Goal: Information Seeking & Learning: Learn about a topic

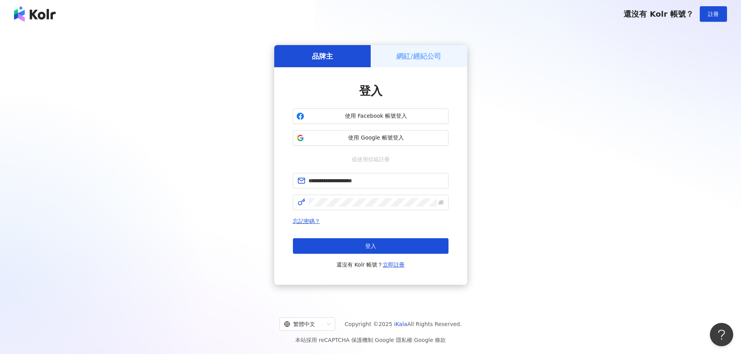
click at [353, 212] on div "**********" at bounding box center [371, 221] width 156 height 96
click at [343, 249] on button "登入" at bounding box center [371, 247] width 156 height 16
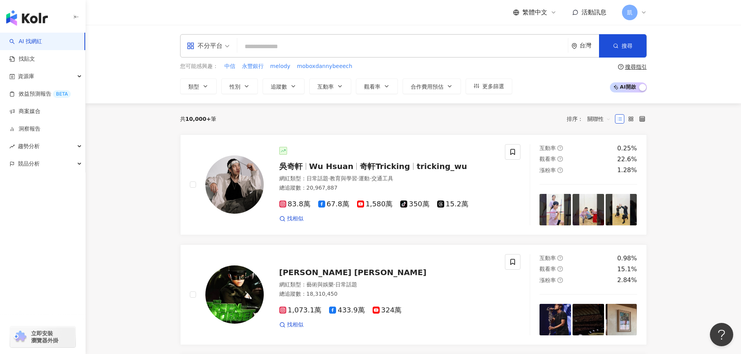
click at [527, 42] on input "search" at bounding box center [402, 46] width 325 height 15
type input "*"
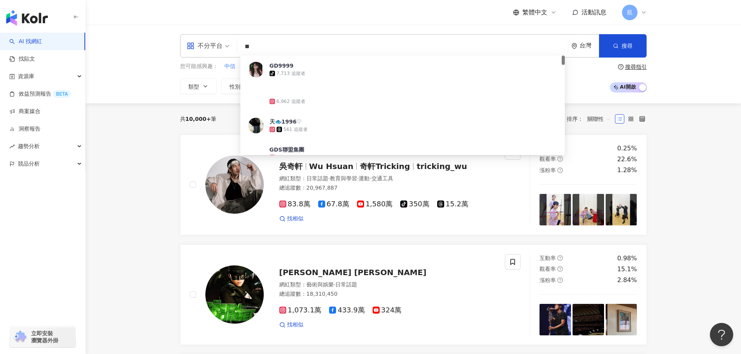
type input "*"
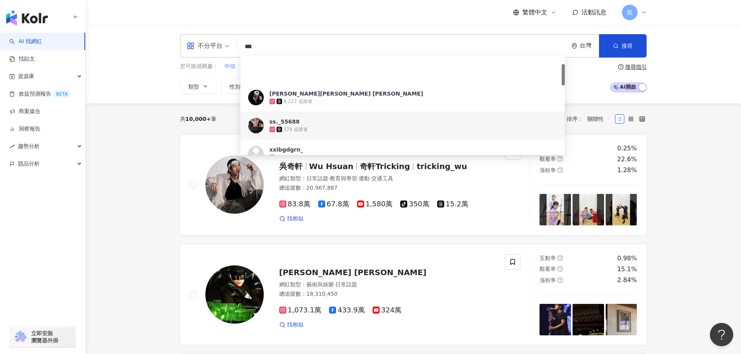
scroll to position [39, 0]
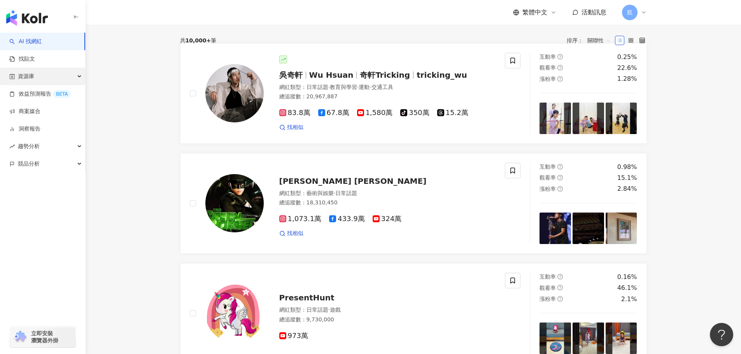
scroll to position [78, 0]
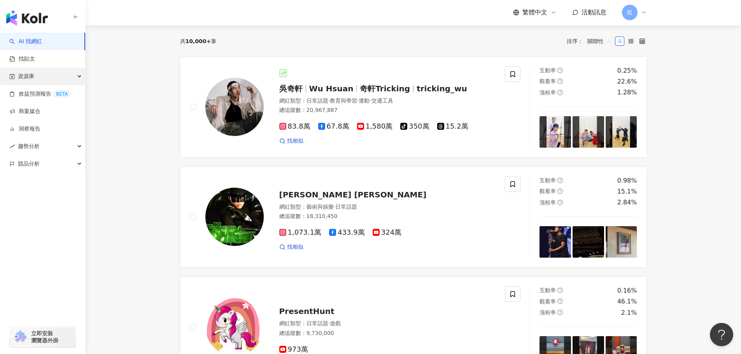
click at [79, 77] on div "資源庫" at bounding box center [42, 77] width 85 height 18
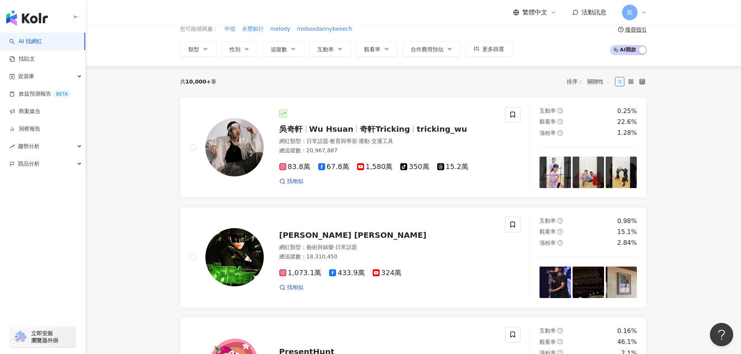
scroll to position [0, 0]
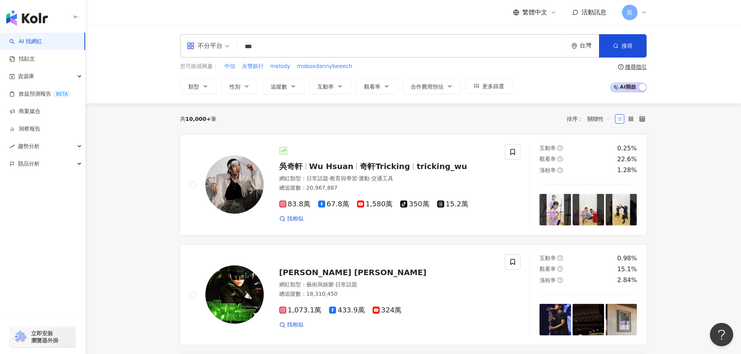
click at [314, 45] on input "***" at bounding box center [402, 46] width 325 height 15
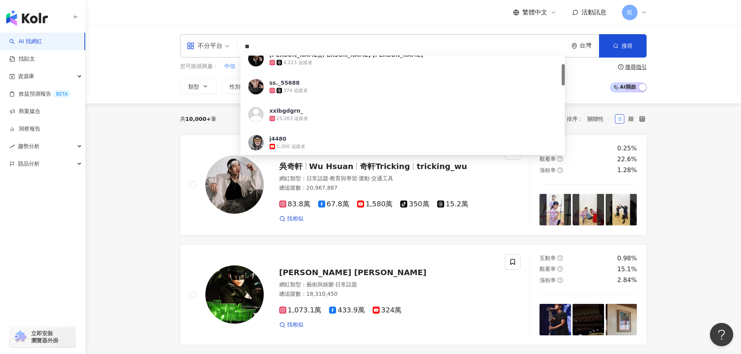
type input "*"
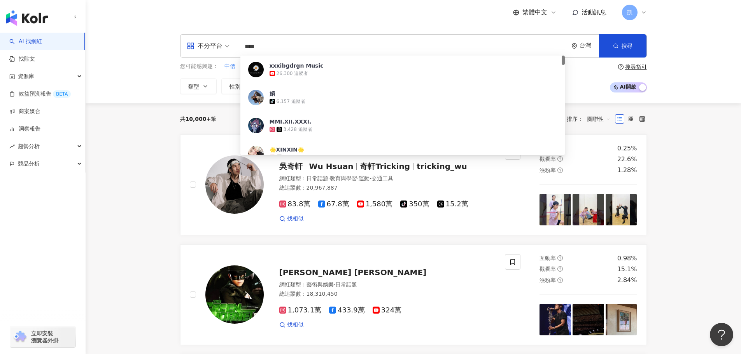
type input "****"
click at [579, 53] on div "台灣" at bounding box center [586, 46] width 28 height 23
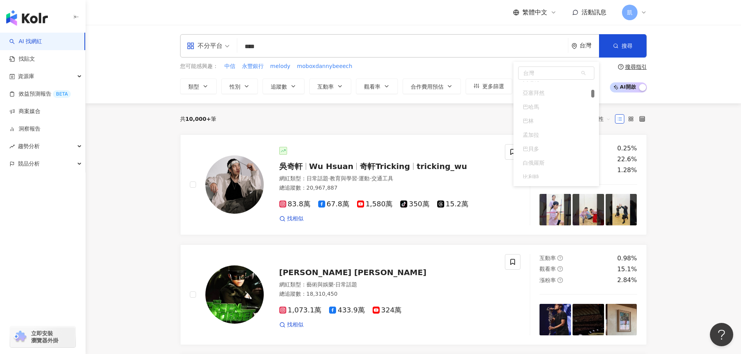
scroll to position [117, 0]
drag, startPoint x: 342, startPoint y: 47, endPoint x: 210, endPoint y: 46, distance: 132.7
click at [209, 47] on div "不分平台 **** 台灣 台灣 tw jp 韓國 美國 阿富汗 奧蘭群島 阿爾巴尼亞 阿爾及利亞 美屬薩摩亞 安道爾 搜尋 d2f9f310-af52-436…" at bounding box center [413, 45] width 467 height 23
click at [222, 45] on div "不分平台" at bounding box center [205, 46] width 36 height 12
click at [227, 46] on span "不分平台" at bounding box center [208, 46] width 43 height 12
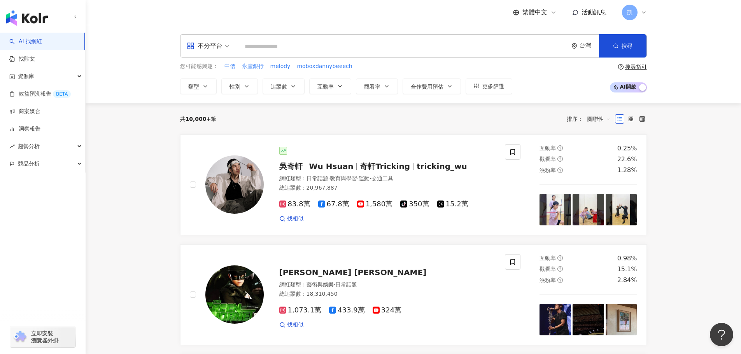
click at [582, 45] on div "台灣" at bounding box center [589, 45] width 19 height 7
click at [209, 42] on div "不分平台" at bounding box center [205, 46] width 36 height 12
click at [634, 11] on span "凱" at bounding box center [630, 13] width 16 height 16
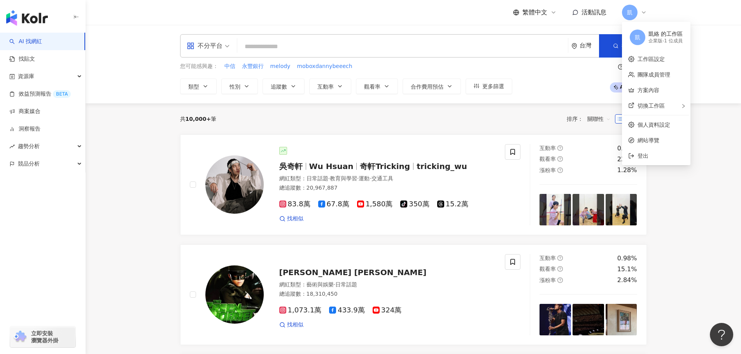
click at [638, 11] on div "凱" at bounding box center [634, 13] width 25 height 16
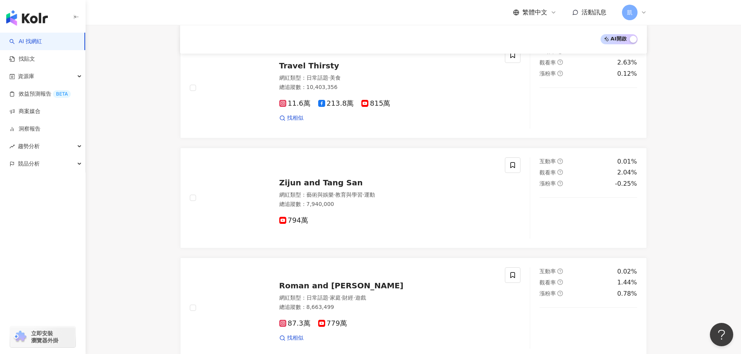
scroll to position [0, 0]
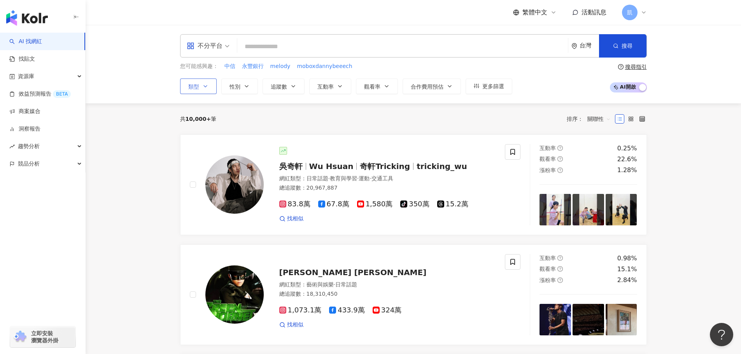
click at [202, 84] on icon "button" at bounding box center [205, 86] width 6 height 6
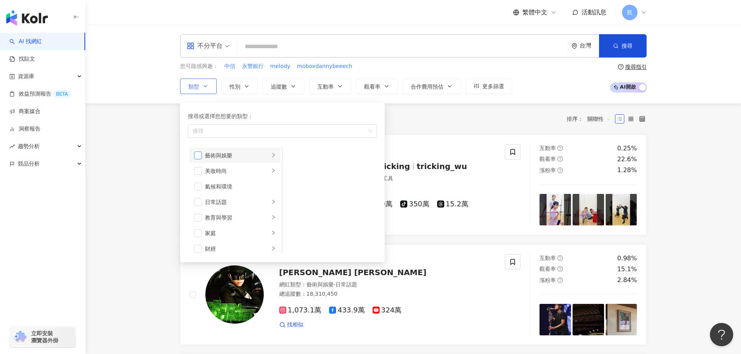
click at [199, 157] on span "button" at bounding box center [198, 156] width 8 height 8
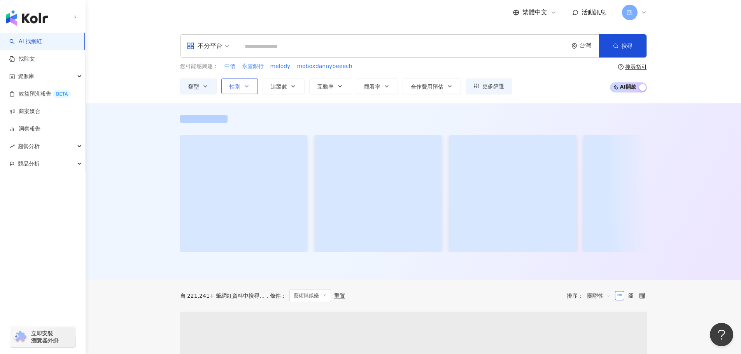
click at [240, 87] on span "性別" at bounding box center [235, 87] width 11 height 6
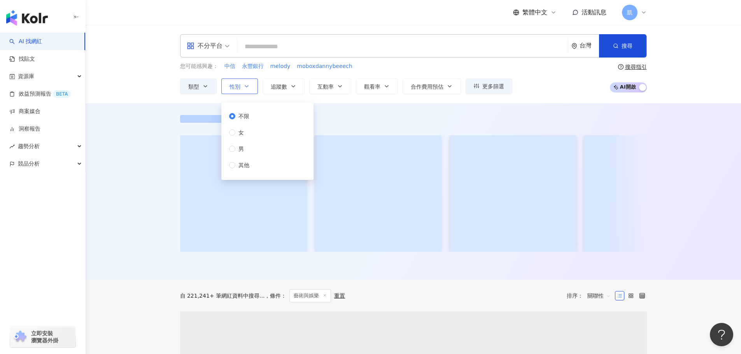
click at [243, 84] on button "性別" at bounding box center [239, 87] width 37 height 16
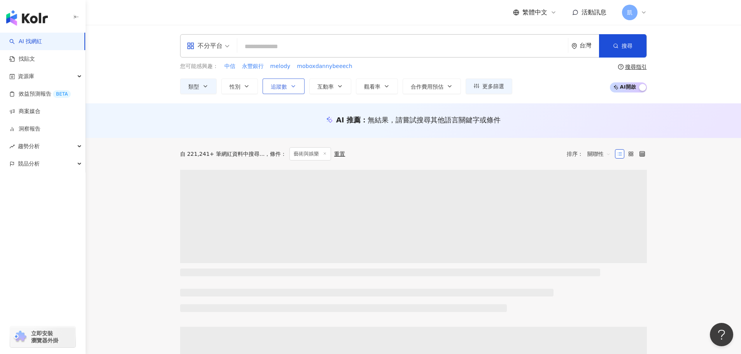
click at [277, 84] on span "追蹤數" at bounding box center [279, 87] width 16 height 6
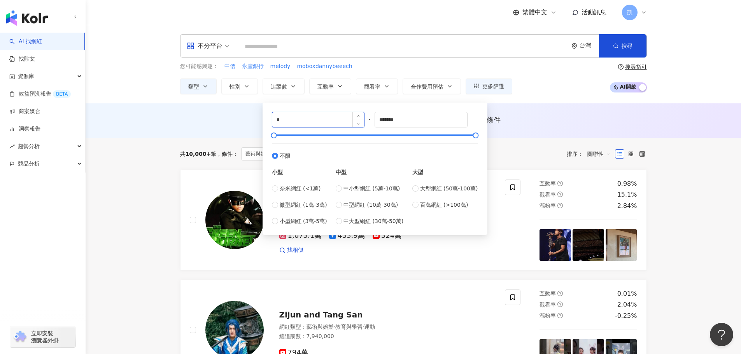
click at [340, 121] on input "*" at bounding box center [318, 119] width 92 height 15
drag, startPoint x: 340, startPoint y: 121, endPoint x: 253, endPoint y: 121, distance: 86.8
type input "*******"
type input "*********"
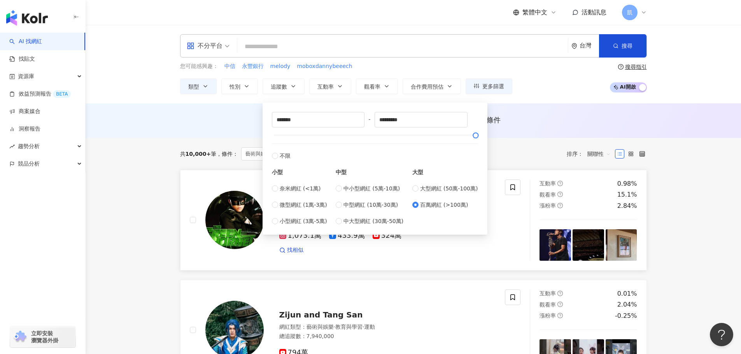
click at [183, 192] on div "Jay Chou 周杰倫 網紅類型 ： 藝術與娛樂 · 日常話題 總追蹤數 ： 18,310,450 1,073.1萬 433.9萬 324萬 找相似" at bounding box center [356, 220] width 350 height 81
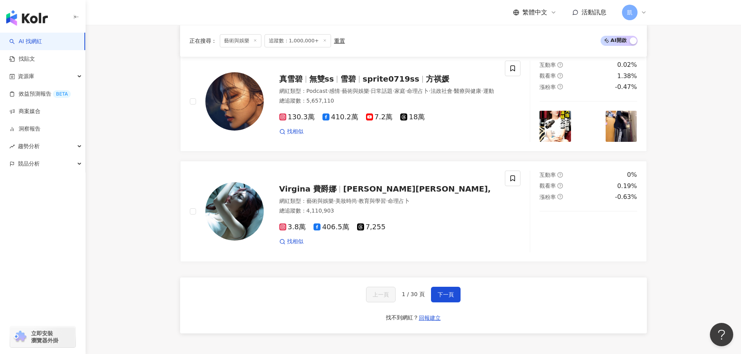
scroll to position [1307, 0]
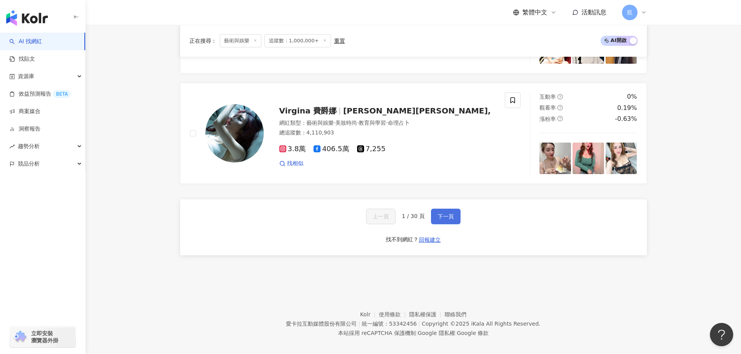
click at [434, 209] on button "下一頁" at bounding box center [446, 217] width 30 height 16
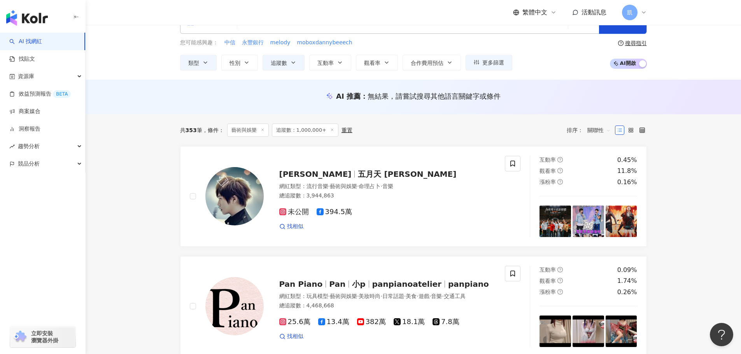
scroll to position [0, 0]
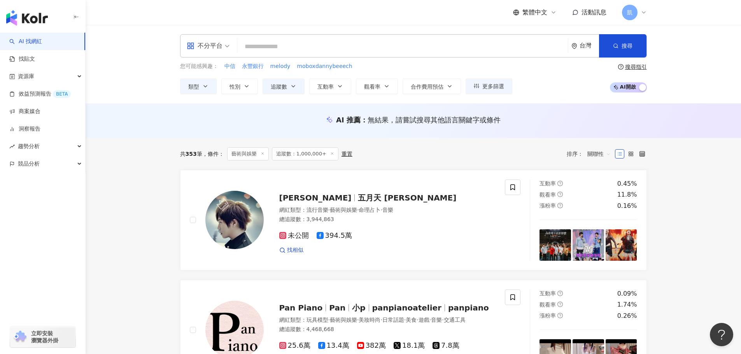
click at [342, 153] on div "重置" at bounding box center [347, 154] width 11 height 6
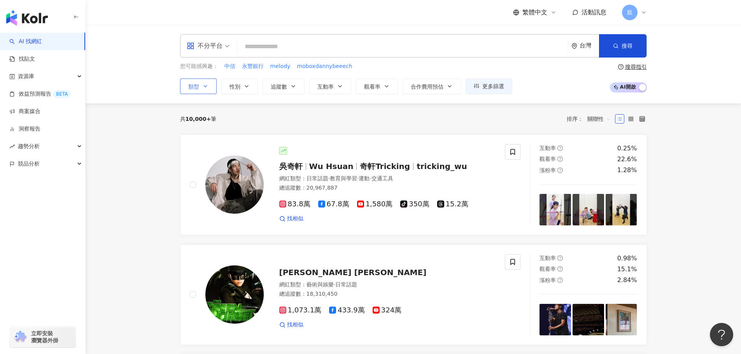
click at [207, 89] on icon "button" at bounding box center [205, 86] width 6 height 6
click at [228, 91] on button "性別" at bounding box center [239, 87] width 37 height 16
click at [277, 87] on span "追蹤數" at bounding box center [279, 87] width 16 height 6
type input "*"
type input "*******"
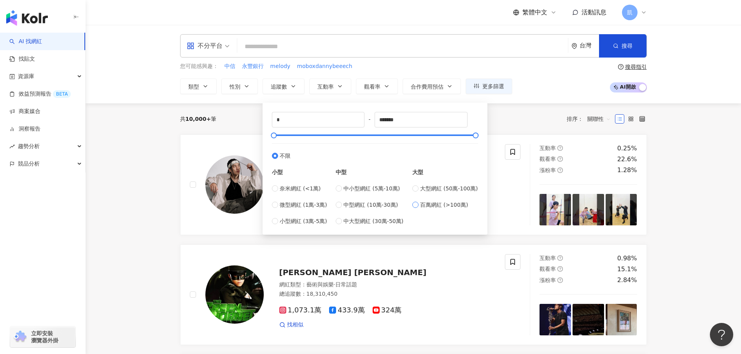
type input "*******"
type input "*********"
drag, startPoint x: 281, startPoint y: 119, endPoint x: 270, endPoint y: 119, distance: 11.3
click at [270, 119] on div "******* - ********* 不限 小型 奈米網紅 (<1萬) 微型網紅 (1萬-3萬) 小型網紅 (3萬-5萬) 中型 中小型網紅 (5萬-10萬…" at bounding box center [375, 168] width 216 height 123
type input "*******"
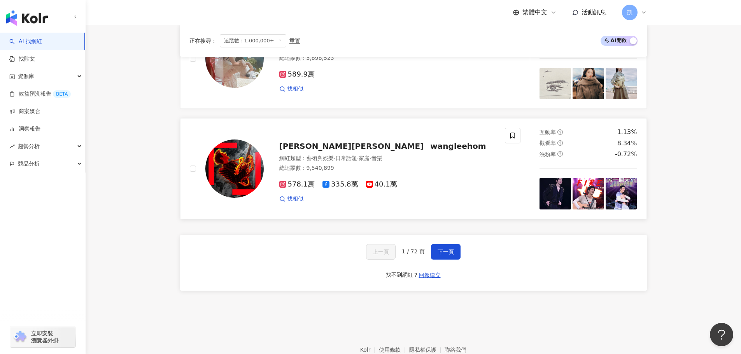
scroll to position [1305, 0]
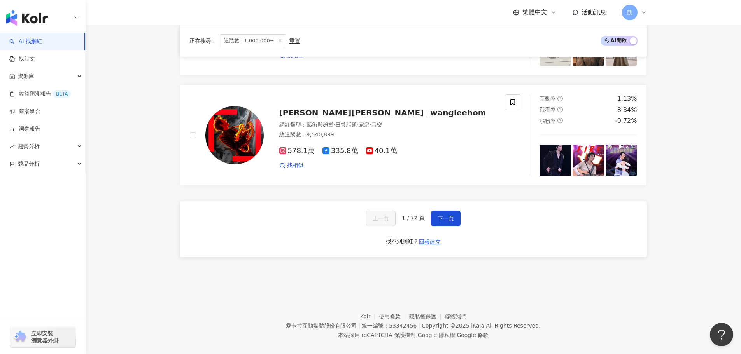
drag, startPoint x: 104, startPoint y: 185, endPoint x: 126, endPoint y: 51, distance: 136.1
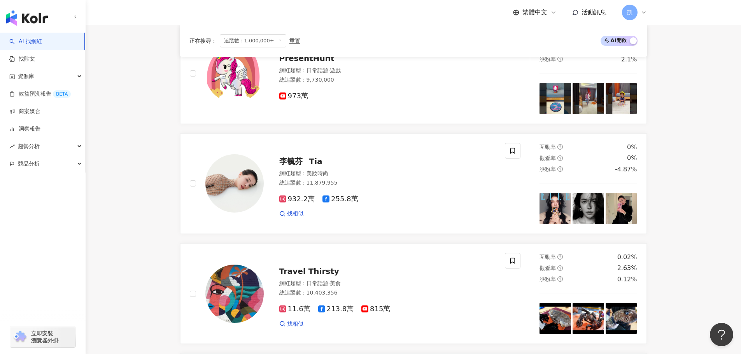
scroll to position [0, 0]
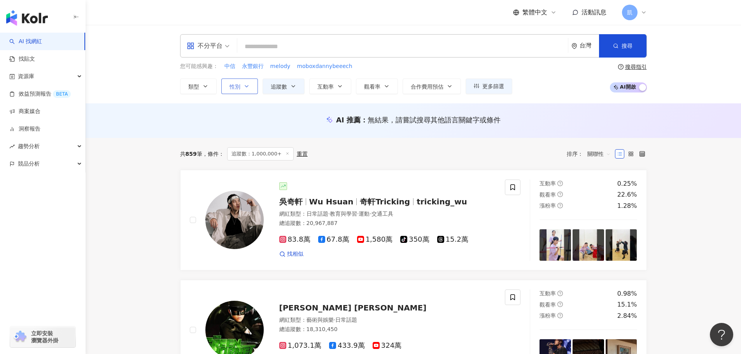
click at [234, 88] on span "性別" at bounding box center [235, 87] width 11 height 6
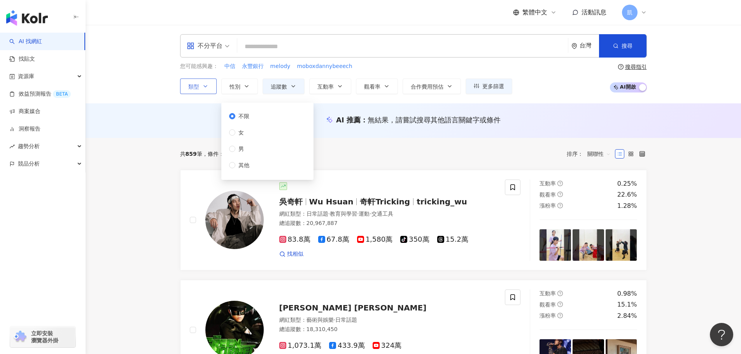
click at [204, 85] on icon "button" at bounding box center [205, 86] width 6 height 6
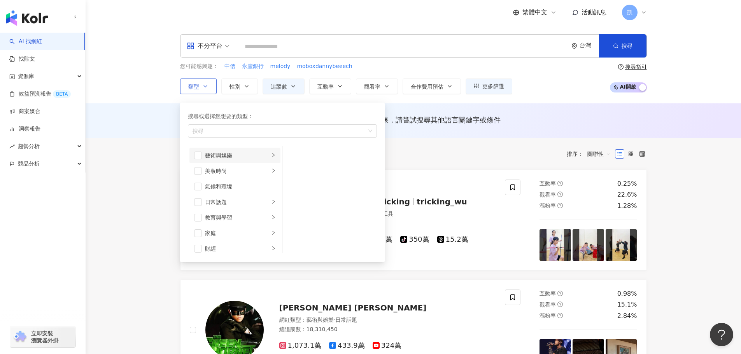
click at [220, 158] on div "藝術與娛樂" at bounding box center [237, 155] width 65 height 9
click at [289, 170] on span "button" at bounding box center [293, 171] width 8 height 8
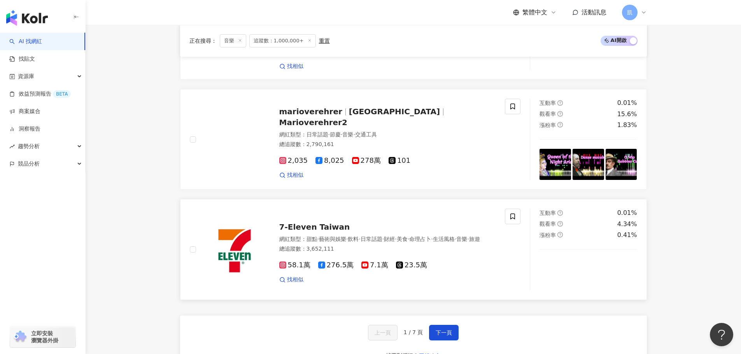
scroll to position [1305, 0]
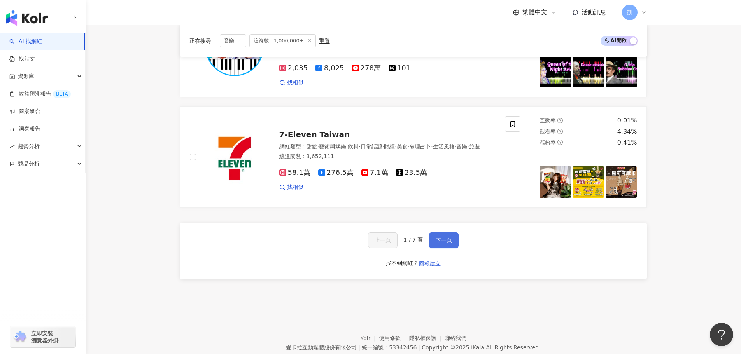
drag, startPoint x: 442, startPoint y: 209, endPoint x: 430, endPoint y: 212, distance: 12.0
click at [442, 237] on span "下一頁" at bounding box center [444, 240] width 16 height 6
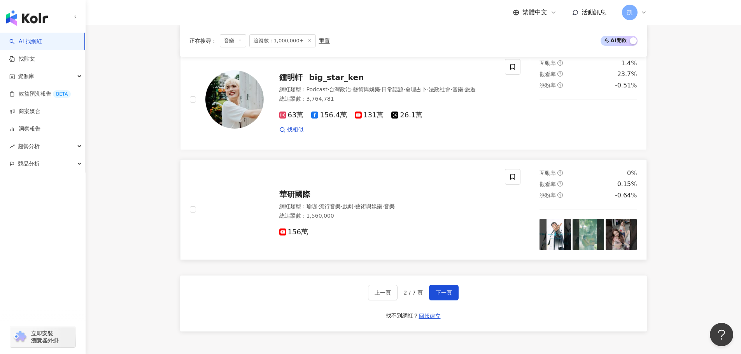
scroll to position [1322, 0]
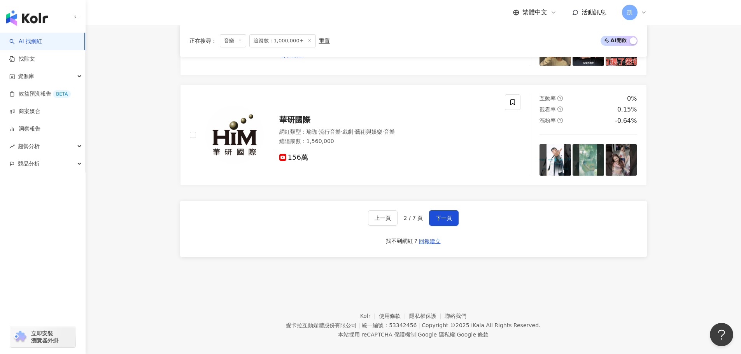
click at [453, 218] on div "上一頁 2 / 7 頁 下一頁 找不到網紅？ 回報建立" at bounding box center [413, 229] width 467 height 56
click at [451, 215] on button "下一頁" at bounding box center [444, 219] width 30 height 16
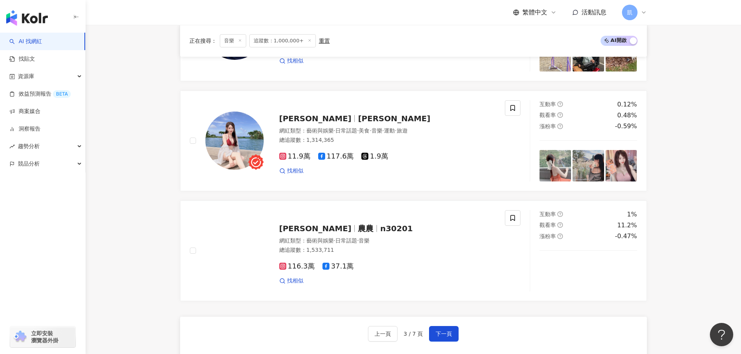
scroll to position [1266, 0]
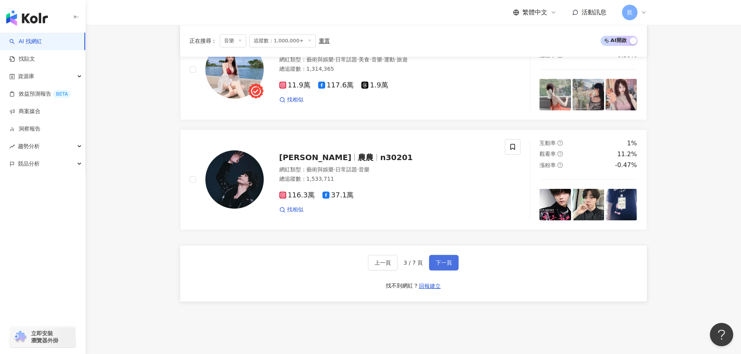
click at [436, 255] on button "下一頁" at bounding box center [444, 263] width 30 height 16
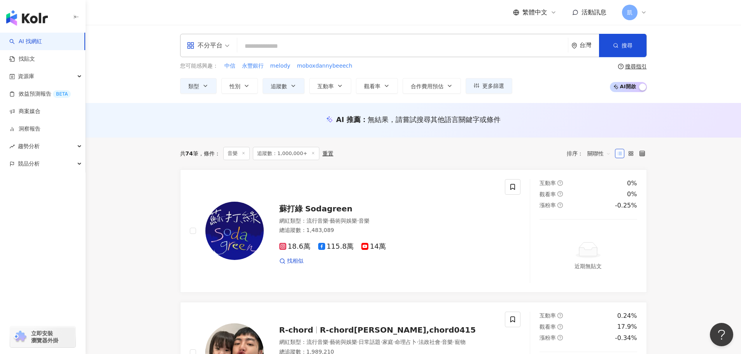
scroll to position [0, 0]
click at [553, 9] on div "繁體中文" at bounding box center [535, 12] width 44 height 9
click at [554, 10] on icon at bounding box center [554, 12] width 6 height 6
click at [579, 50] on div "台灣" at bounding box center [586, 46] width 28 height 23
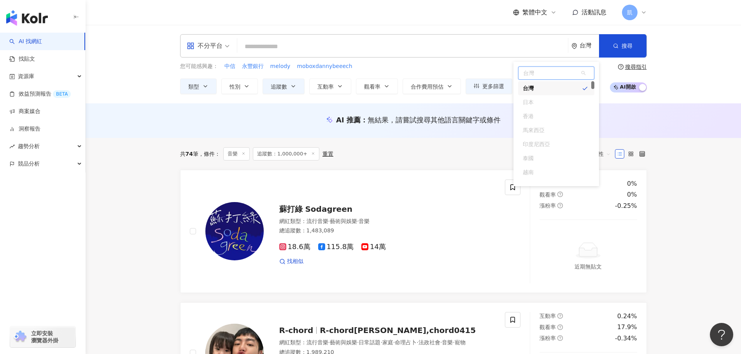
click at [581, 90] on div "台灣" at bounding box center [556, 88] width 76 height 14
click at [562, 109] on div "日本" at bounding box center [556, 102] width 76 height 14
drag, startPoint x: 595, startPoint y: 99, endPoint x: 595, endPoint y: 148, distance: 49.0
click at [595, 150] on div "台灣 tw jp 波士尼亞與赫塞哥維納 波札那 布韋島 巴西 英屬印度洋領地 汶萊 保加利亞 布吉納法索 蒲隆地" at bounding box center [557, 124] width 86 height 125
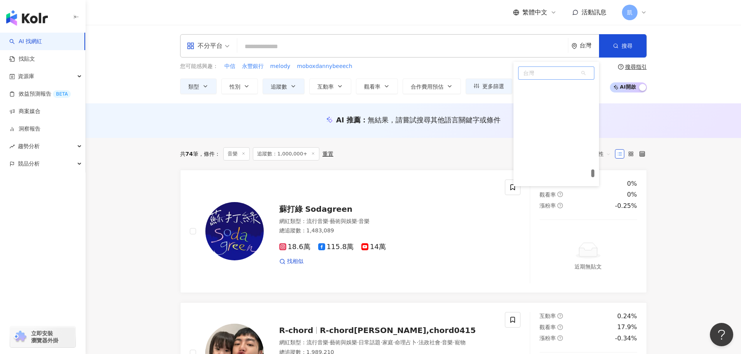
scroll to position [3420, 0]
drag, startPoint x: 594, startPoint y: 101, endPoint x: 587, endPoint y: 185, distance: 84.3
click at [546, 78] on span "台灣" at bounding box center [556, 73] width 75 height 12
type input "*"
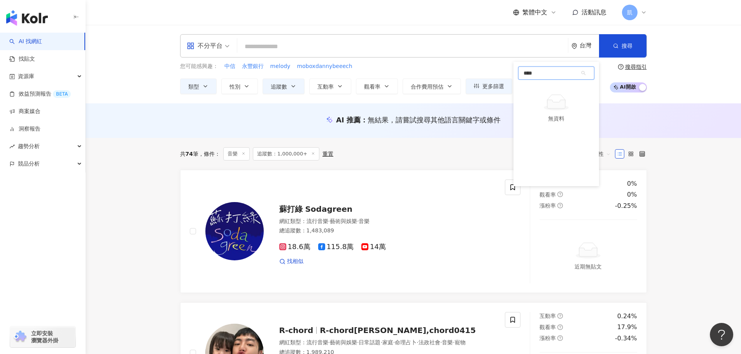
type input "**"
click at [227, 49] on span "不分平台" at bounding box center [208, 46] width 43 height 12
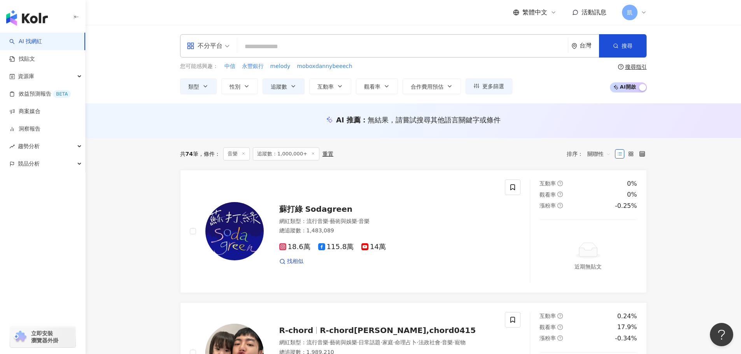
click at [225, 49] on span "不分平台" at bounding box center [208, 46] width 43 height 12
click at [35, 55] on link "找貼文" at bounding box center [22, 59] width 26 height 8
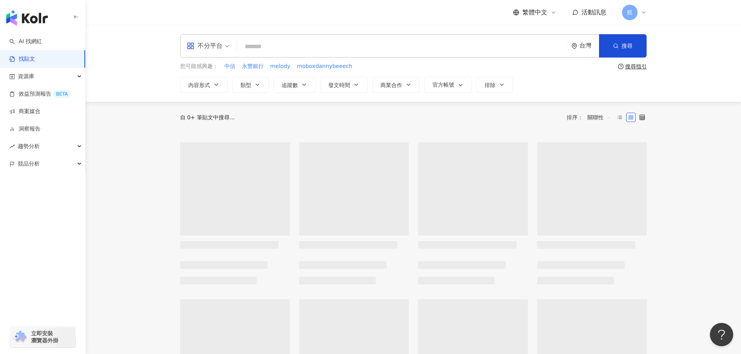
click at [587, 50] on div "台灣" at bounding box center [586, 46] width 28 height 23
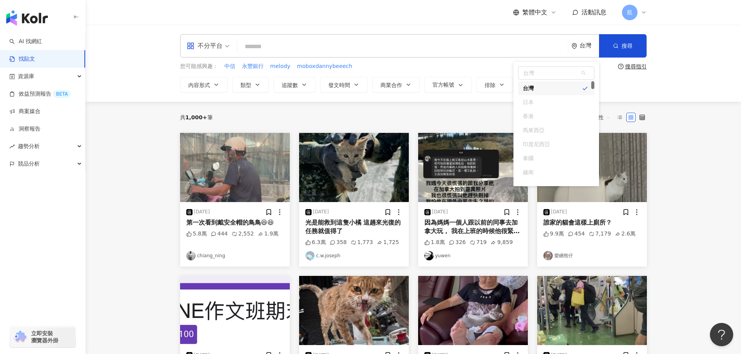
click at [108, 137] on main "不分平台 台灣 台灣 tw jp 台灣 日本 香港 馬來西亞 印度尼西亞 泰國 越南 新加坡 搜尋 您可能感興趣： 中信 永豐銀行 melody moboxd…" at bounding box center [414, 326] width 656 height 603
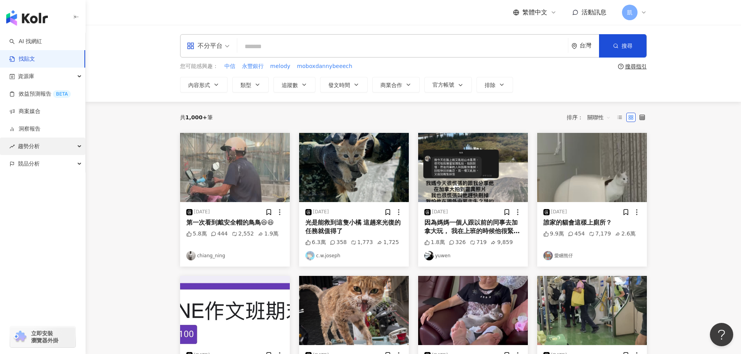
click at [49, 144] on div "趨勢分析" at bounding box center [42, 147] width 85 height 18
click at [50, 218] on div "競品分析" at bounding box center [42, 217] width 85 height 18
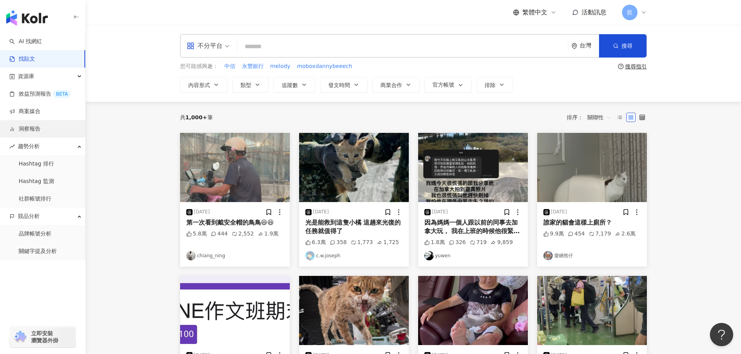
click at [40, 131] on link "洞察報告" at bounding box center [24, 129] width 31 height 8
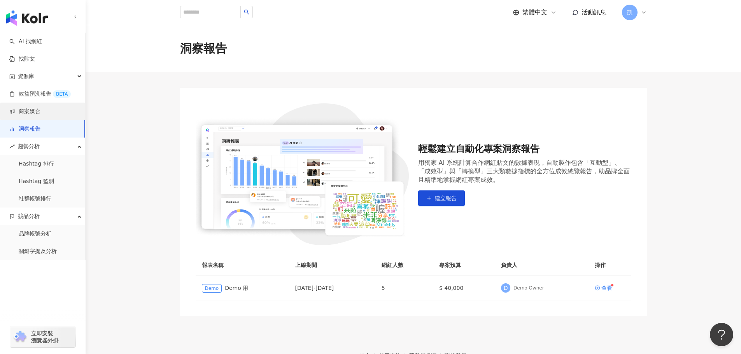
click at [40, 113] on link "商案媒合" at bounding box center [24, 112] width 31 height 8
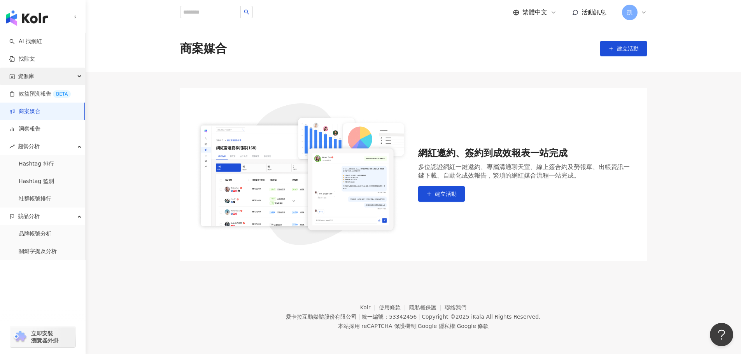
click at [49, 75] on div "資源庫" at bounding box center [42, 77] width 85 height 18
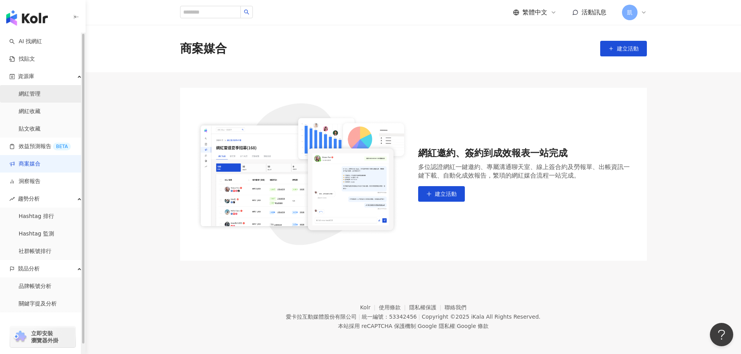
click at [40, 94] on link "網紅管理" at bounding box center [30, 94] width 22 height 8
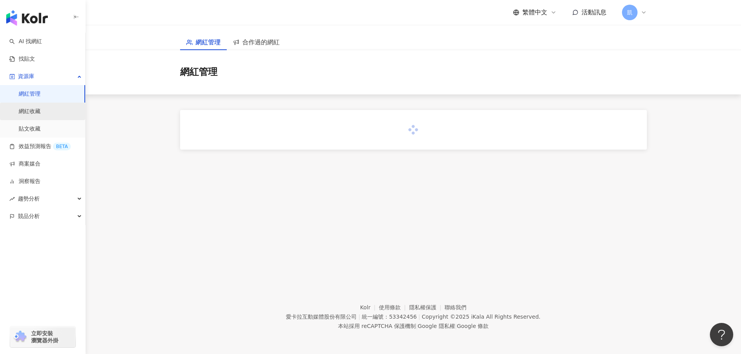
click at [40, 111] on link "網紅收藏" at bounding box center [30, 112] width 22 height 8
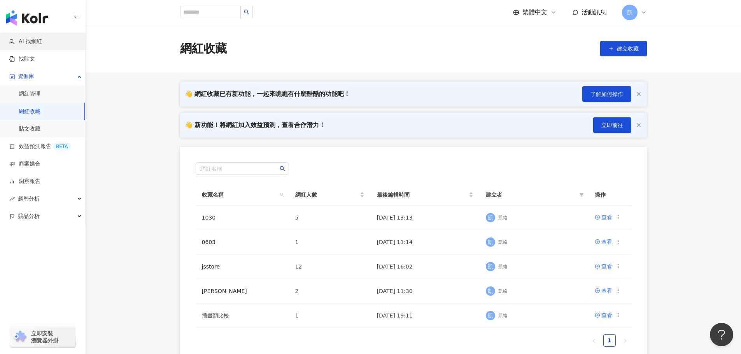
click at [42, 46] on link "AI 找網紅" at bounding box center [25, 42] width 33 height 8
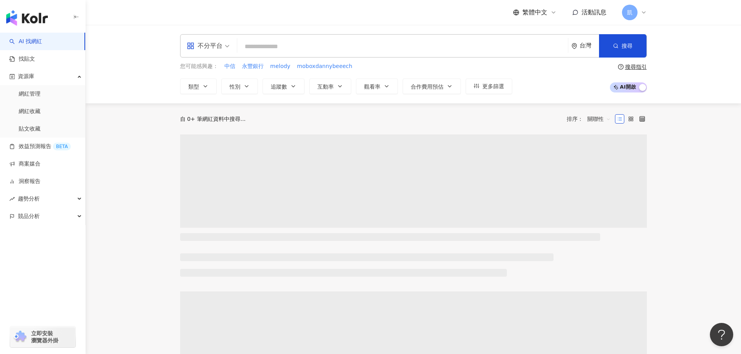
click at [582, 45] on div "台灣" at bounding box center [589, 45] width 19 height 7
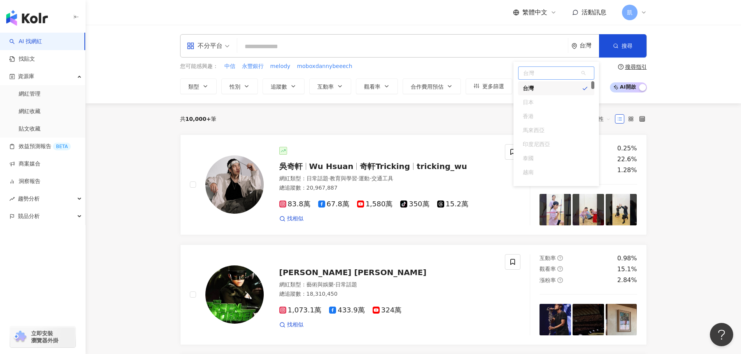
click at [555, 73] on span "台灣" at bounding box center [556, 73] width 75 height 12
type input "**"
click at [339, 44] on input "search" at bounding box center [402, 46] width 325 height 15
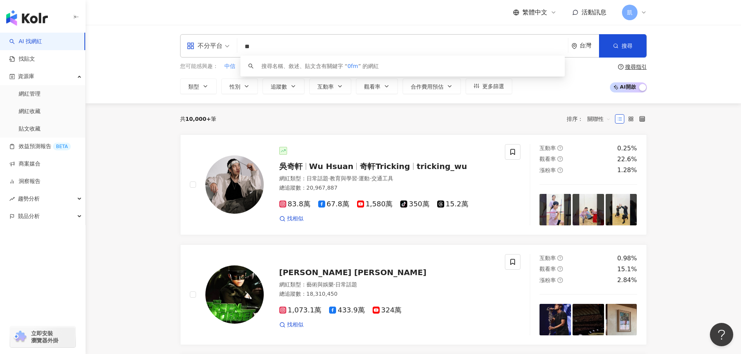
type input "*"
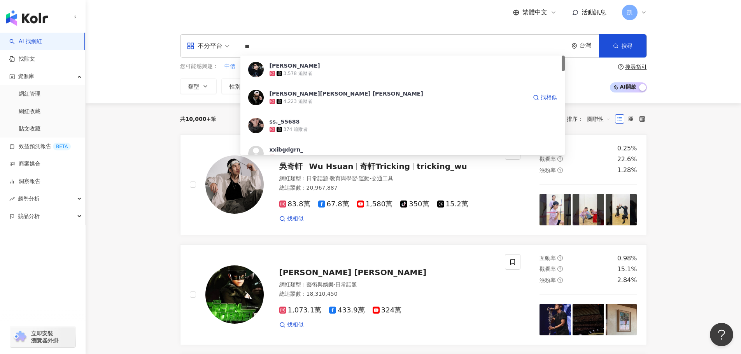
type input "*"
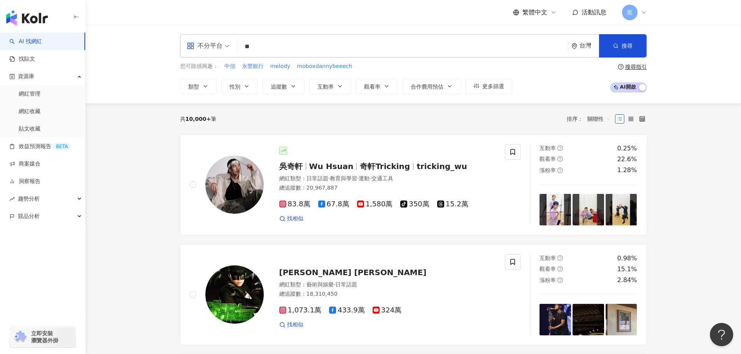
type input "*"
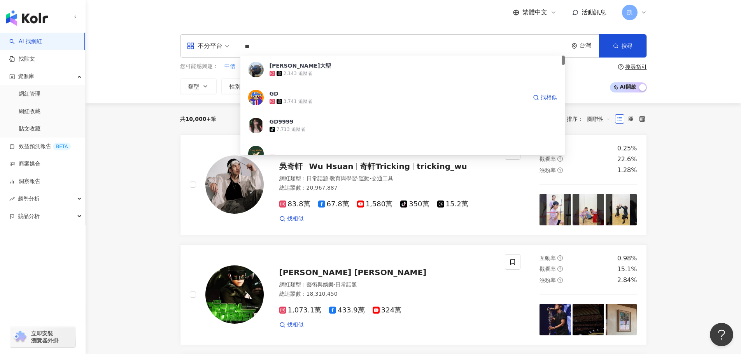
type input "*"
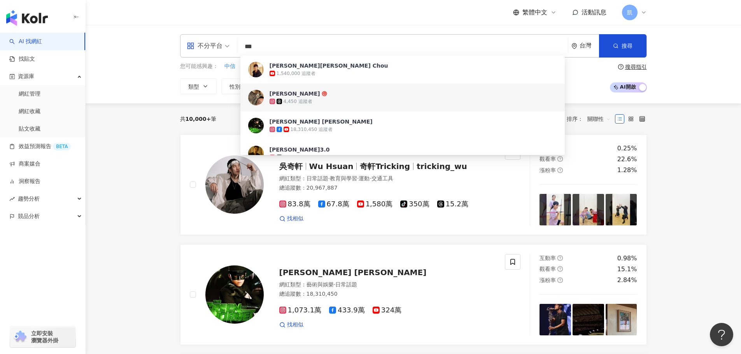
click at [208, 47] on div "不分平台" at bounding box center [205, 46] width 36 height 12
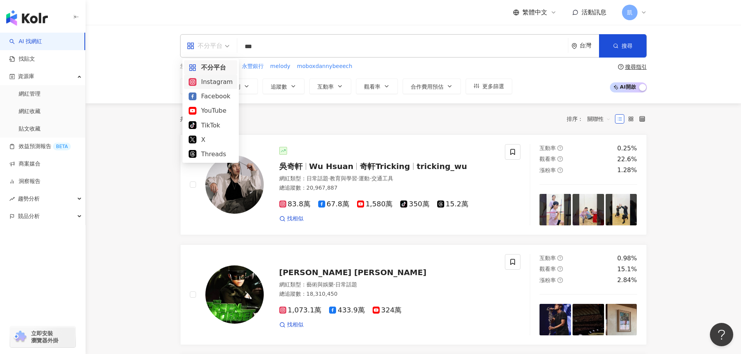
click at [207, 80] on div "Instagram" at bounding box center [211, 82] width 44 height 10
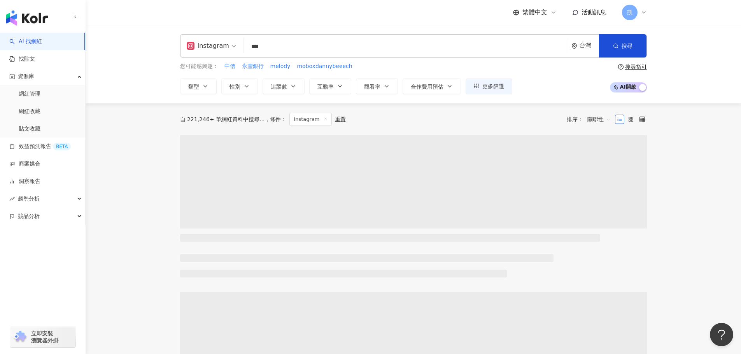
click at [293, 46] on input "***" at bounding box center [406, 46] width 318 height 15
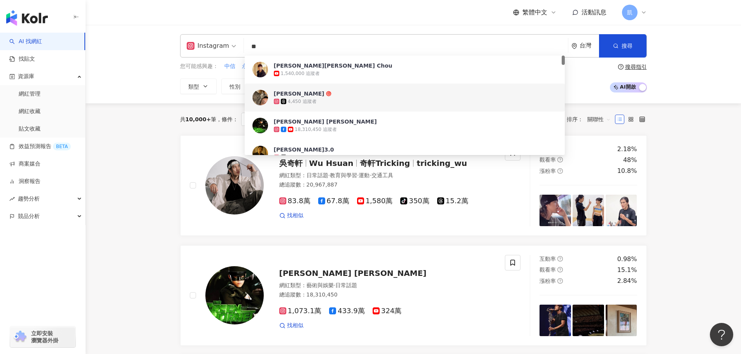
type input "*"
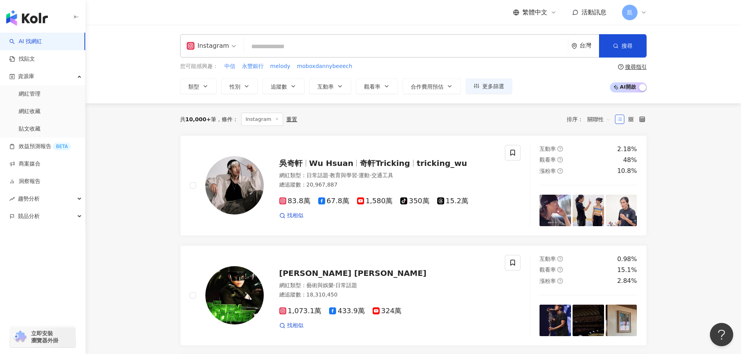
type input "*"
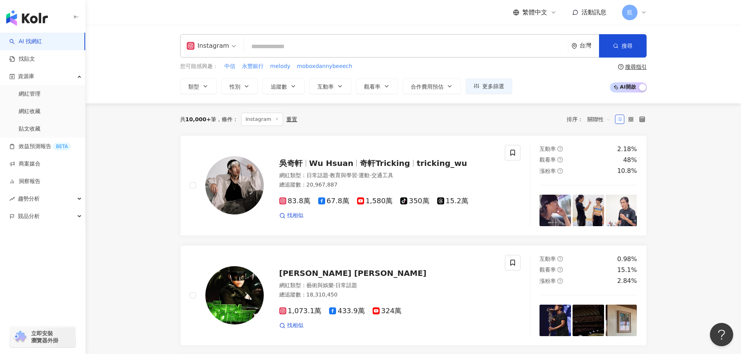
type input "*"
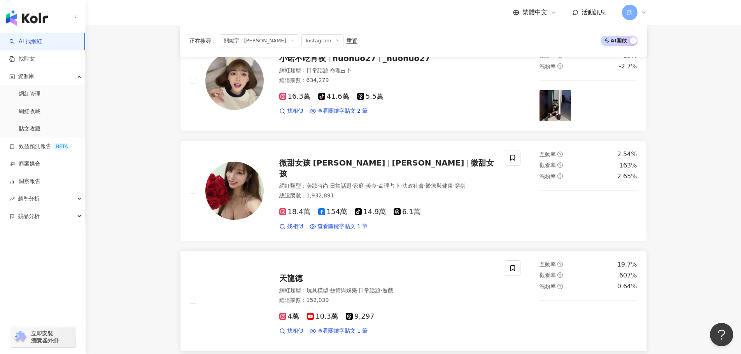
scroll to position [623, 0]
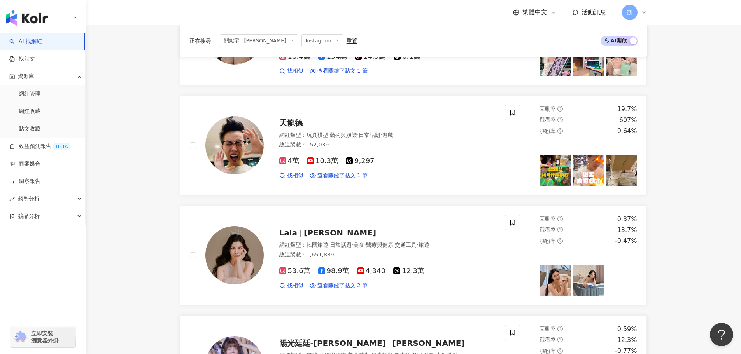
type input "***"
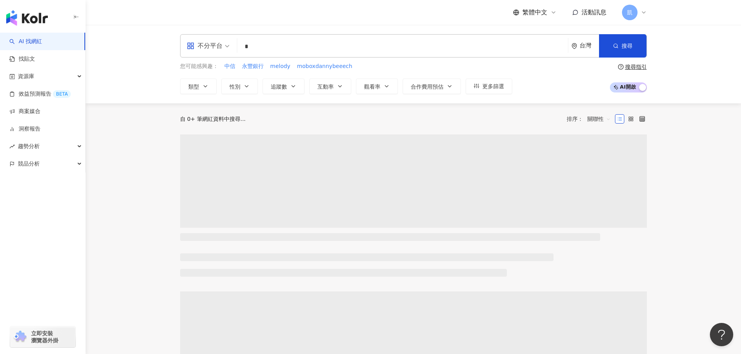
type input "**"
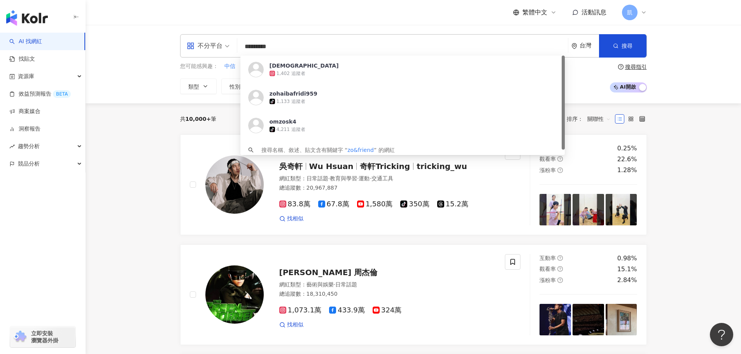
type input "**********"
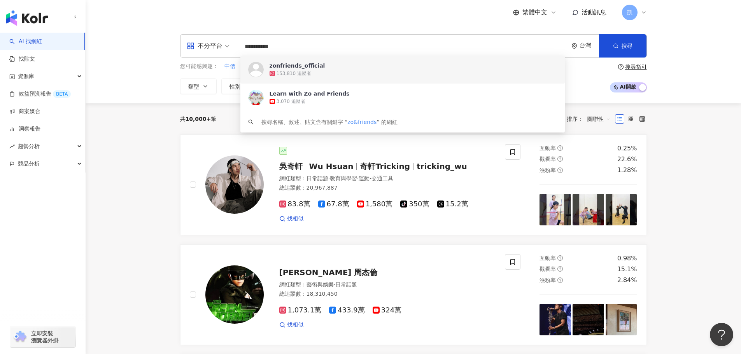
click at [314, 64] on div "zonfriends_official" at bounding box center [298, 66] width 56 height 8
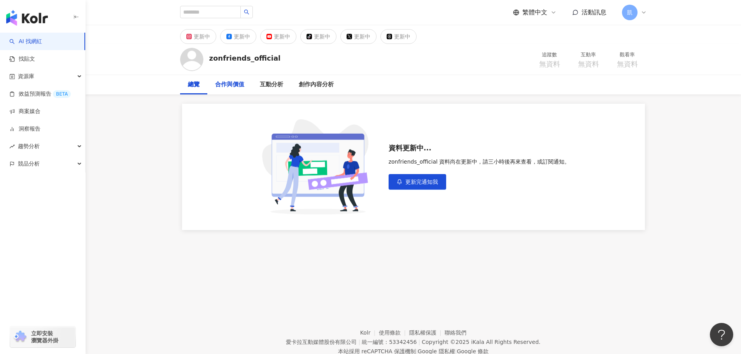
click at [228, 84] on div "合作與價值" at bounding box center [229, 84] width 29 height 9
click at [277, 82] on div "互動分析" at bounding box center [271, 84] width 23 height 9
click at [310, 82] on div "創作內容分析" at bounding box center [316, 84] width 35 height 9
click at [184, 87] on div "總覽" at bounding box center [193, 84] width 27 height 19
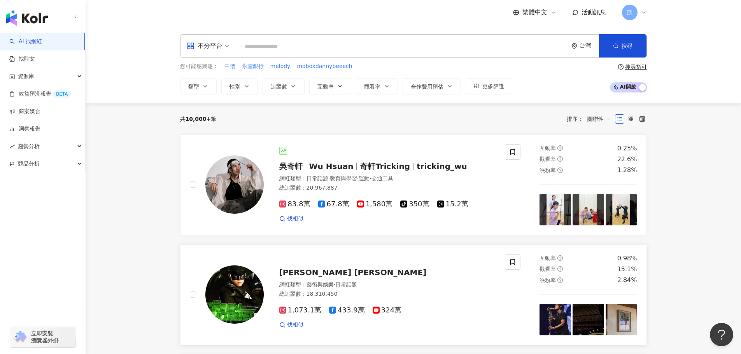
click at [321, 275] on span "[PERSON_NAME] 周杰倫" at bounding box center [352, 272] width 147 height 9
click at [303, 43] on input "search" at bounding box center [402, 46] width 325 height 15
click at [329, 49] on input "search" at bounding box center [402, 46] width 325 height 15
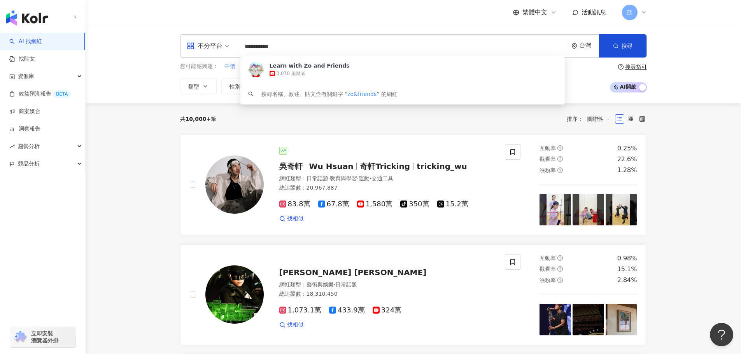
click at [222, 46] on div "不分平台" at bounding box center [205, 46] width 36 height 12
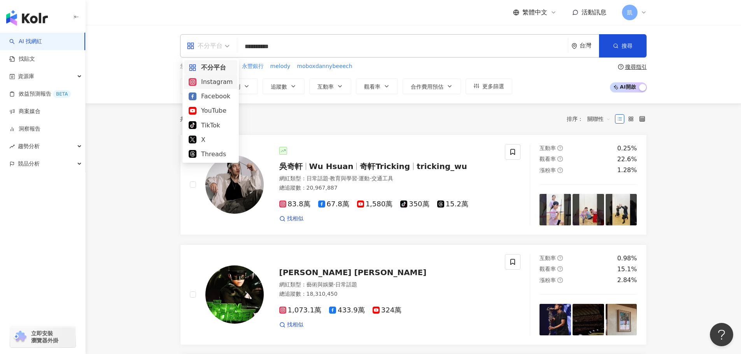
click at [213, 82] on div "Instagram" at bounding box center [211, 82] width 44 height 10
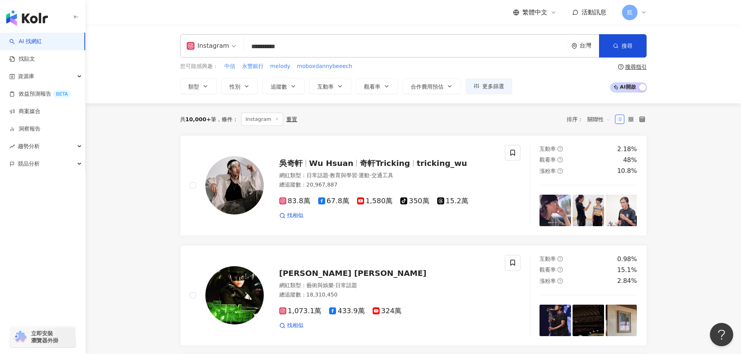
click at [299, 46] on input "**********" at bounding box center [406, 46] width 318 height 15
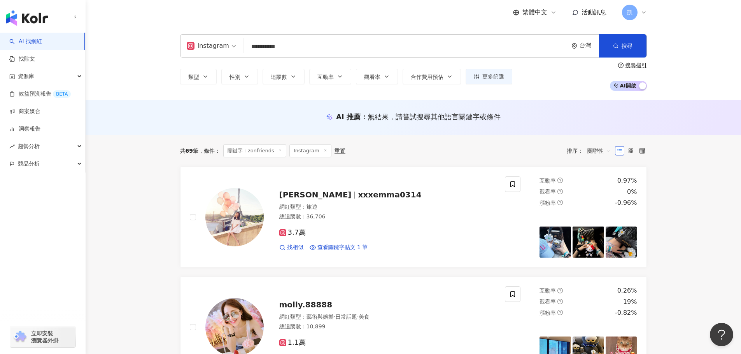
click at [339, 41] on input "**********" at bounding box center [406, 46] width 318 height 15
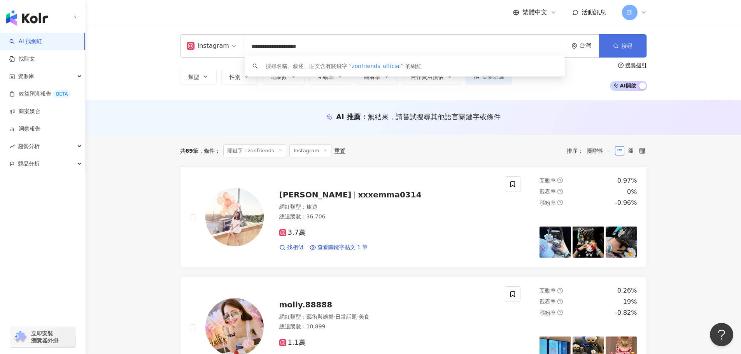
type input "**********"
click at [618, 39] on button "搜尋" at bounding box center [622, 45] width 47 height 23
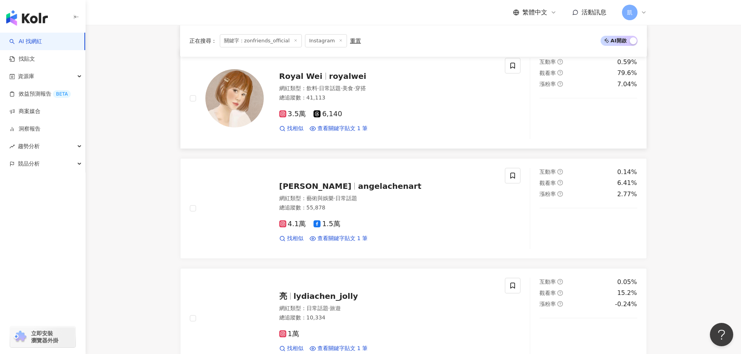
scroll to position [1012, 0]
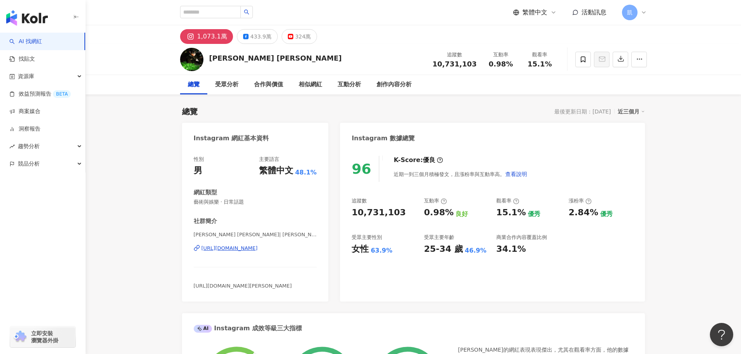
click at [448, 283] on div "96 K-Score : 優良 近期一到三個月積極發文，且漲粉率與互動率高。 查看說明 追蹤數 10,731,103 互動率 0.98% 良好 觀看率 15.…" at bounding box center [492, 225] width 305 height 154
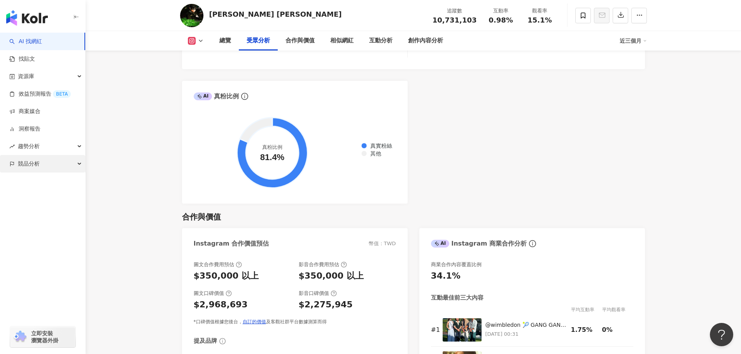
scroll to position [973, 0]
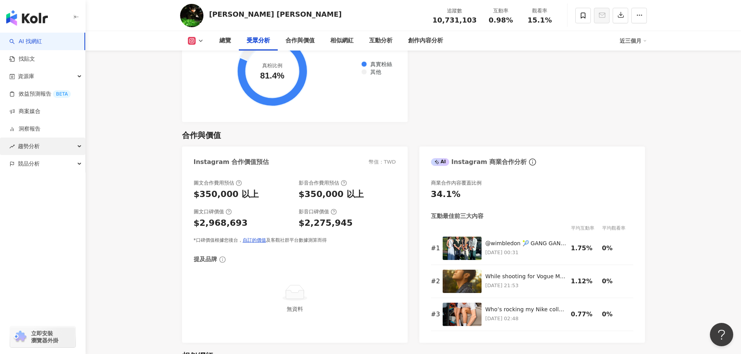
click at [49, 142] on div "趨勢分析" at bounding box center [42, 147] width 85 height 18
click at [40, 132] on link "洞察報告" at bounding box center [24, 129] width 31 height 8
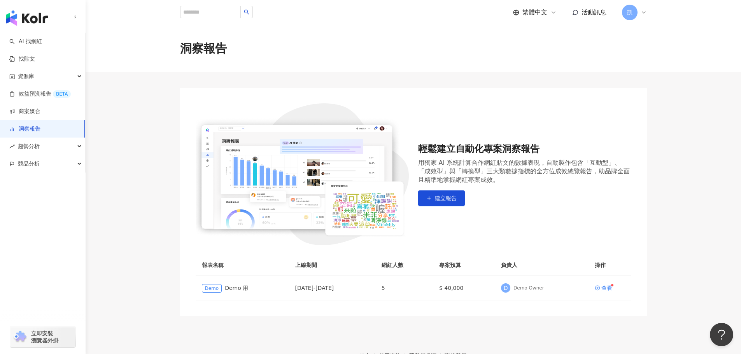
scroll to position [48, 0]
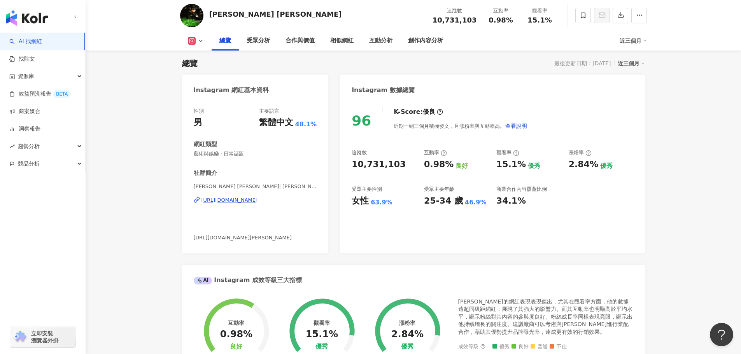
click at [42, 18] on img "button" at bounding box center [27, 18] width 42 height 16
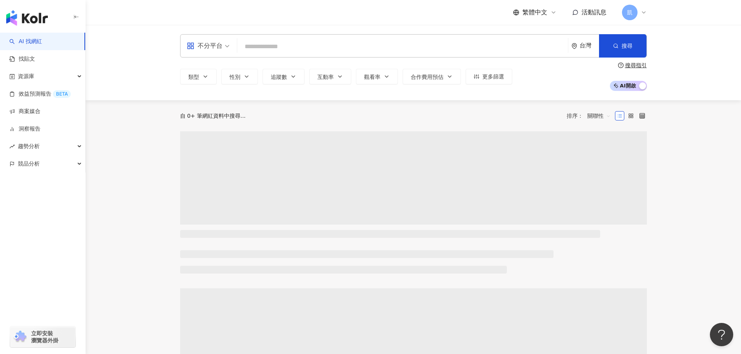
click at [317, 51] on input "search" at bounding box center [402, 46] width 325 height 15
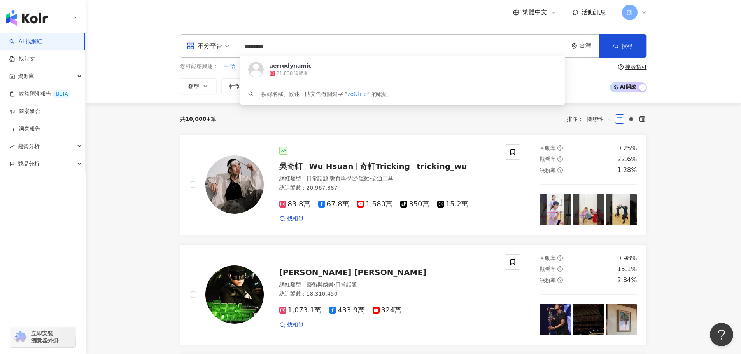
type input "*********"
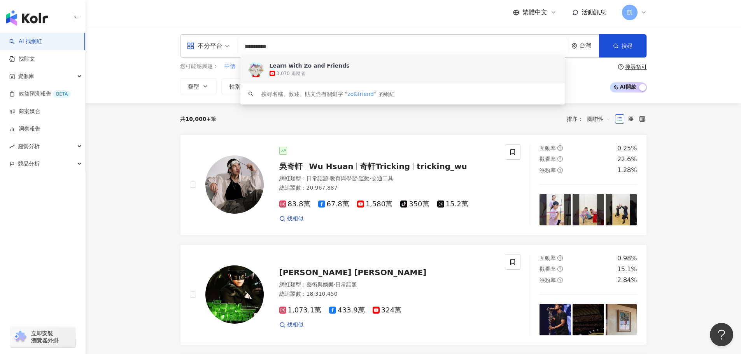
click at [341, 70] on div "3,070 追蹤者" at bounding box center [414, 74] width 288 height 8
